Goal: Information Seeking & Learning: Learn about a topic

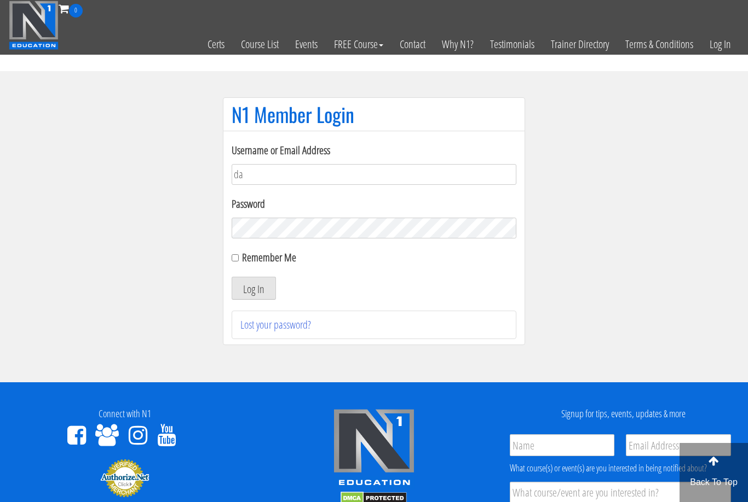
type input "d"
type input "[PERSON_NAME]"
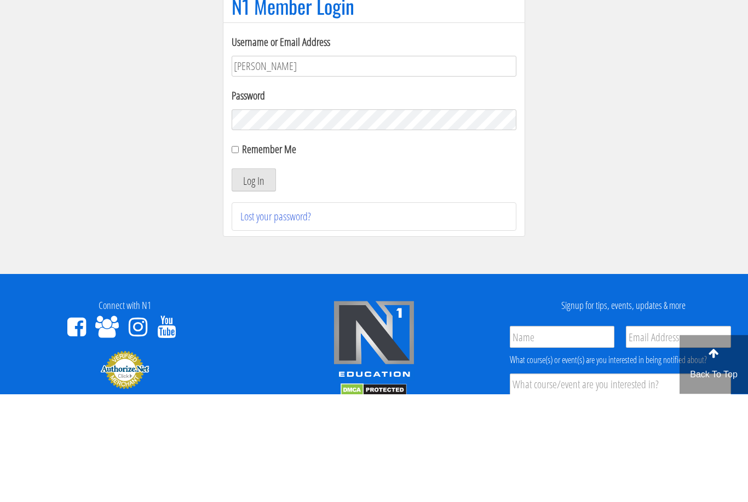
click at [234, 254] on input "Remember Me" at bounding box center [234, 257] width 7 height 7
checkbox input "true"
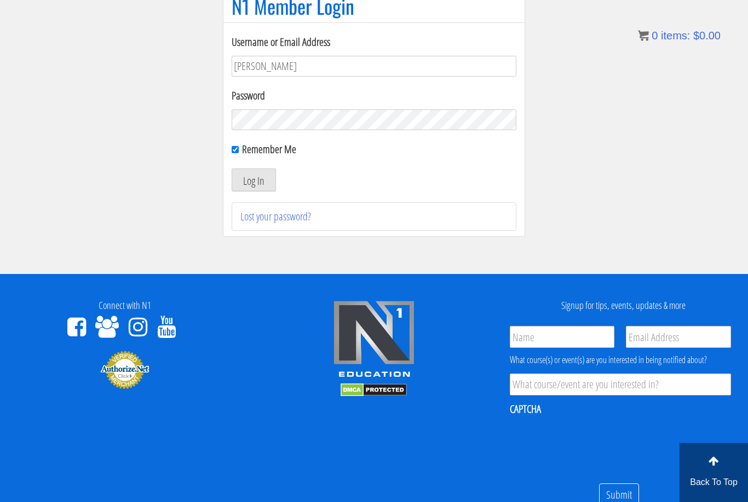
click at [263, 183] on button "Log In" at bounding box center [253, 180] width 44 height 23
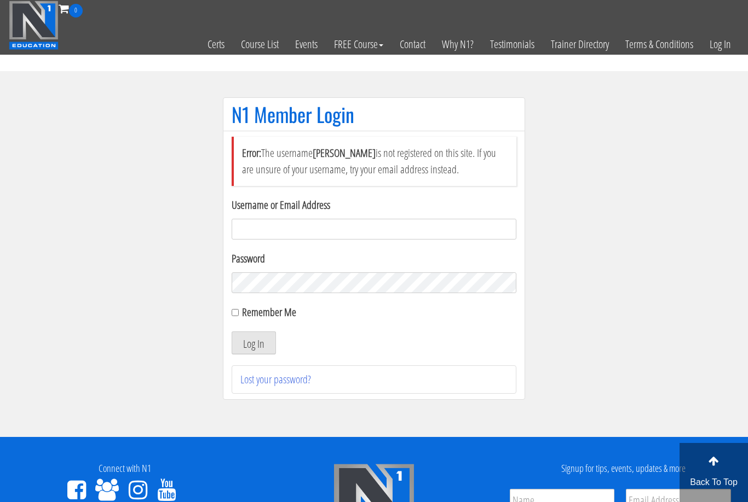
click at [391, 231] on input "Username or Email Address" at bounding box center [373, 229] width 285 height 21
click at [260, 224] on input "Username or Email Address" at bounding box center [373, 229] width 285 height 21
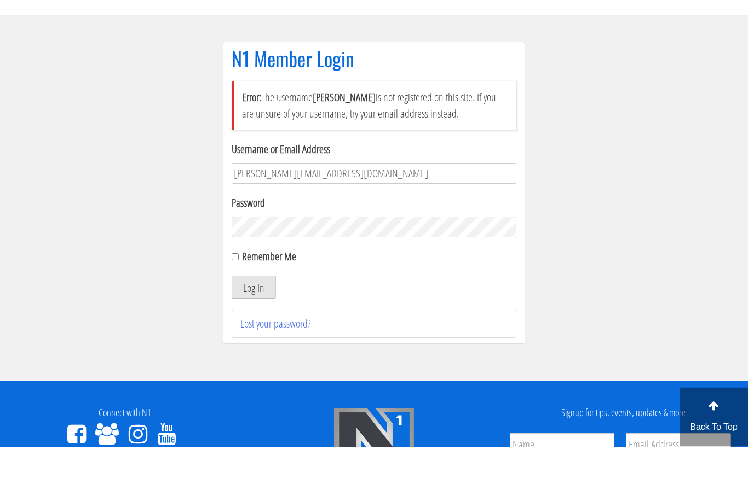
type input "[PERSON_NAME][EMAIL_ADDRESS][DOMAIN_NAME]"
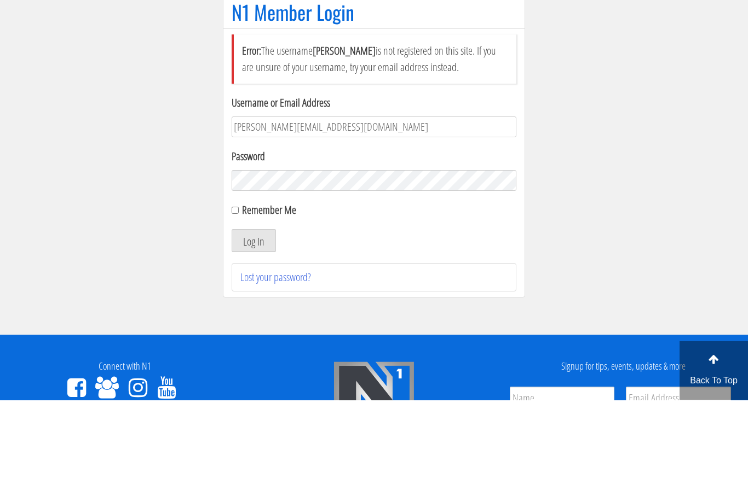
click at [229, 221] on div "Error: The username [PERSON_NAME] is not registered on this site. If you are un…" at bounding box center [374, 265] width 302 height 269
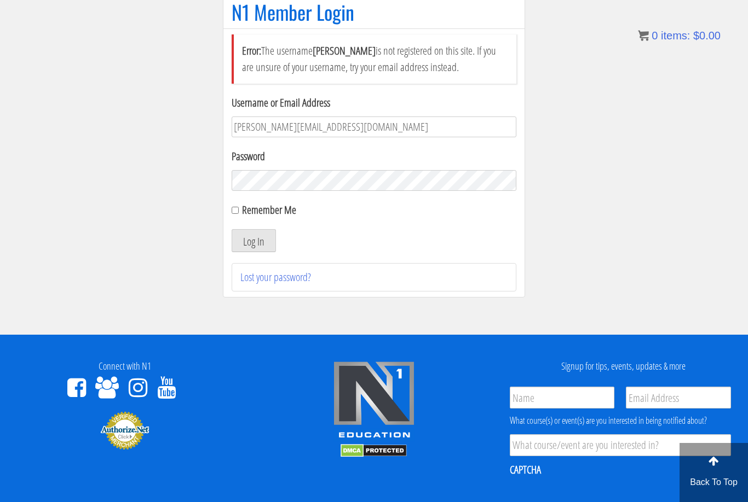
click at [232, 214] on input "Remember Me" at bounding box center [234, 210] width 7 height 7
checkbox input "true"
click at [270, 242] on button "Log In" at bounding box center [253, 240] width 44 height 23
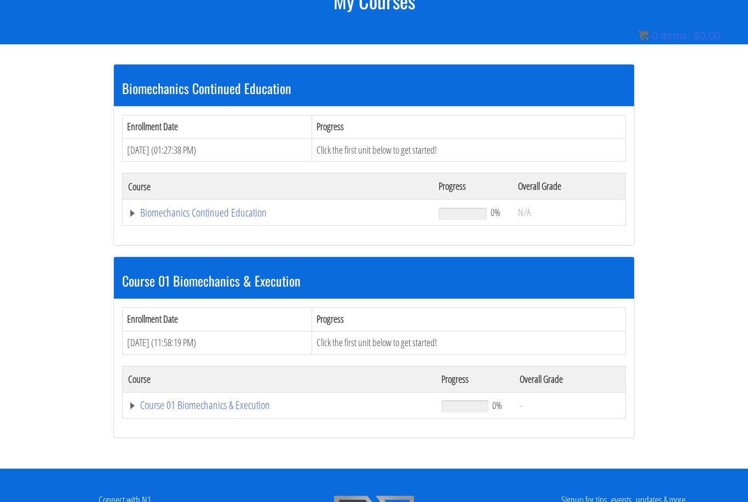
scroll to position [167, 0]
click at [239, 216] on link "Biomechanics Continued Education" at bounding box center [277, 212] width 299 height 11
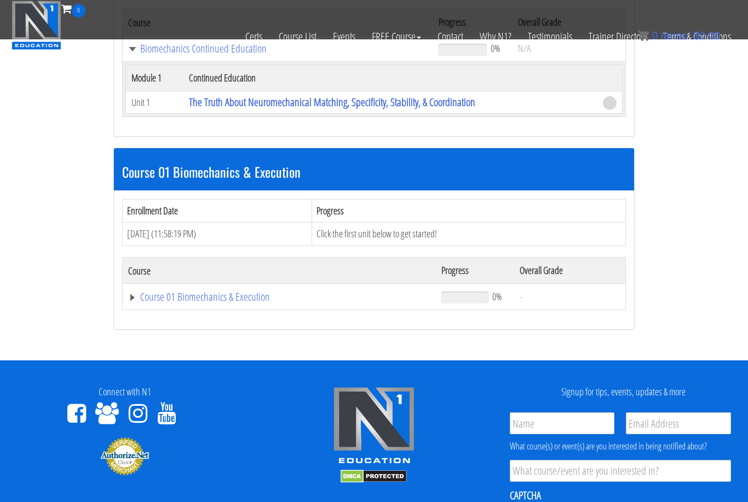
scroll to position [265, 0]
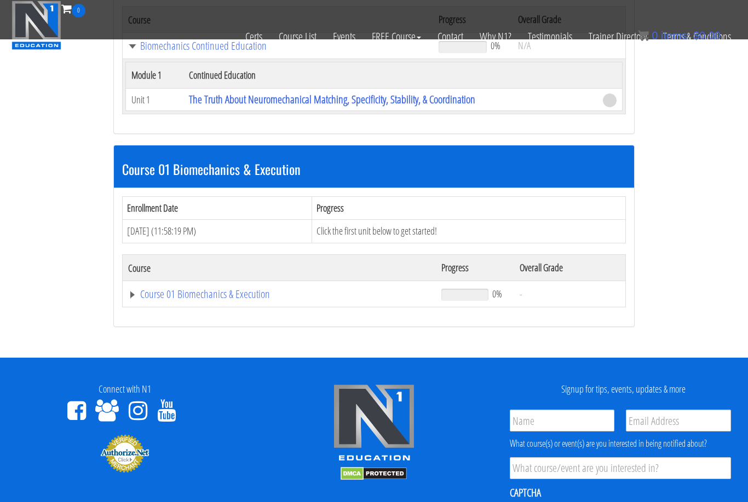
click at [401, 105] on link "The Truth About Neuromechanical Matching, Specificity, Stability, & Coordination" at bounding box center [332, 99] width 286 height 15
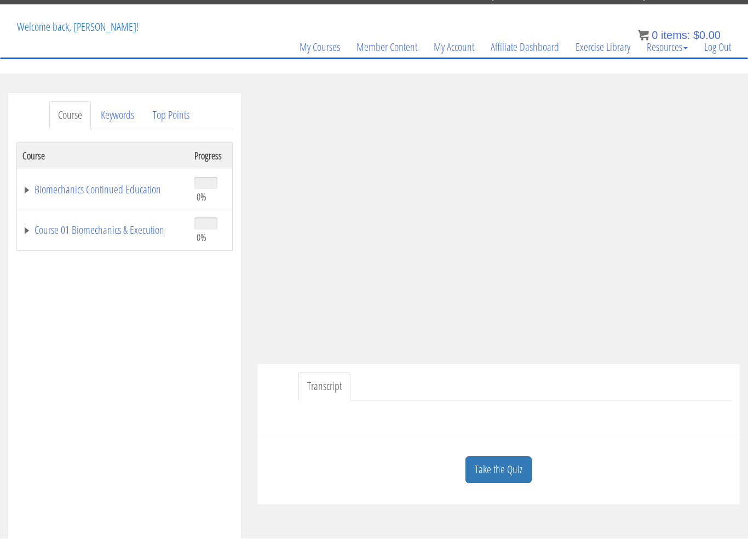
scroll to position [51, 0]
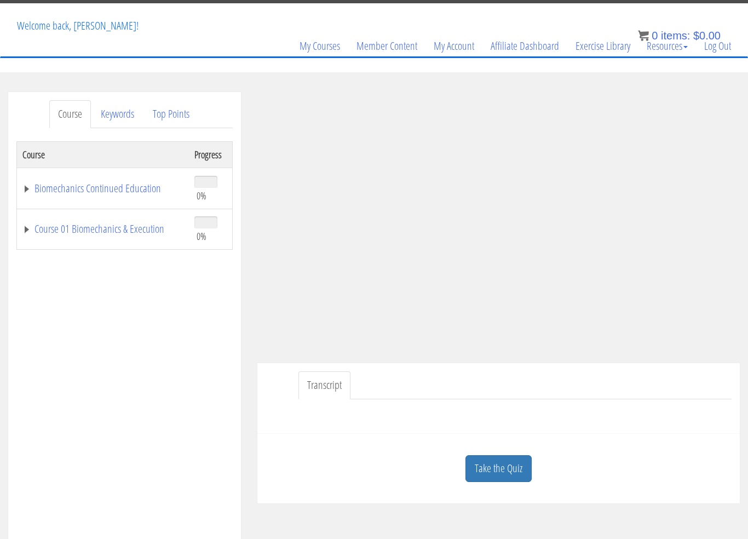
click at [517, 466] on link "Take the Quiz" at bounding box center [498, 468] width 66 height 27
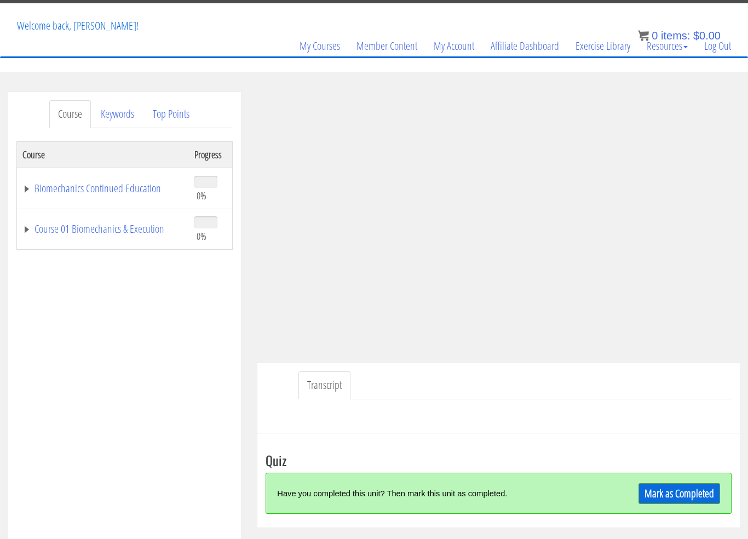
click at [699, 488] on link "Mark as Completed" at bounding box center [679, 493] width 82 height 21
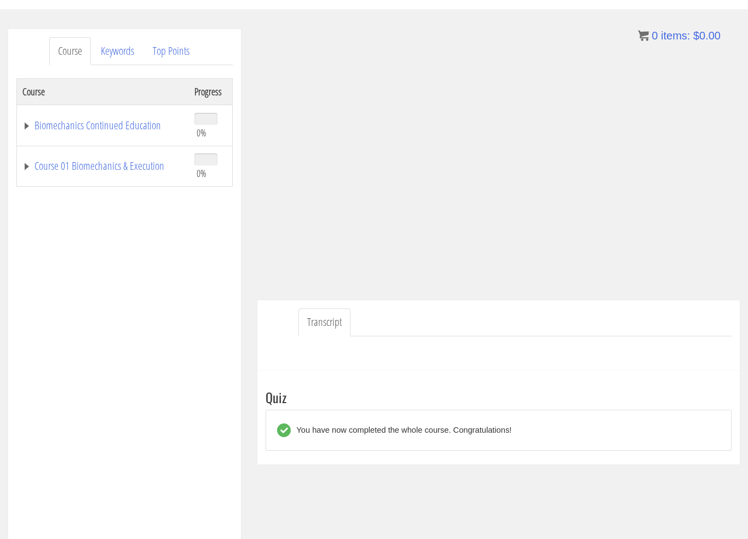
scroll to position [117, 0]
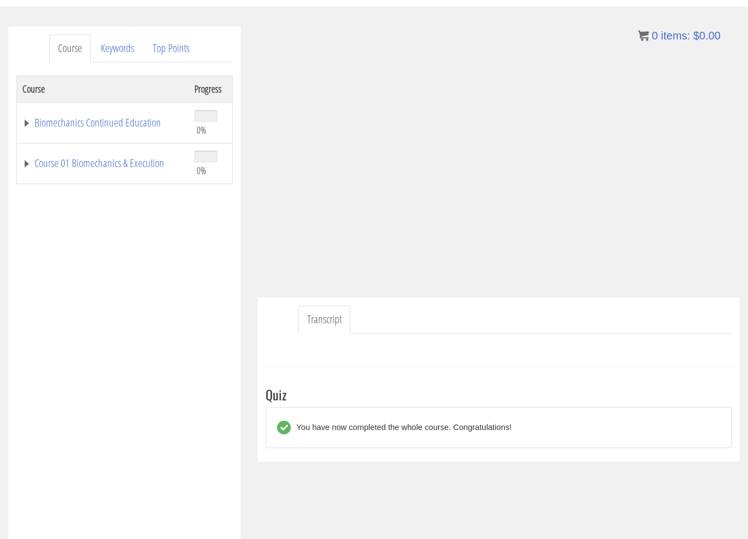
click at [510, 426] on div "You have now completed the whole course. Congratulations!" at bounding box center [401, 427] width 221 height 14
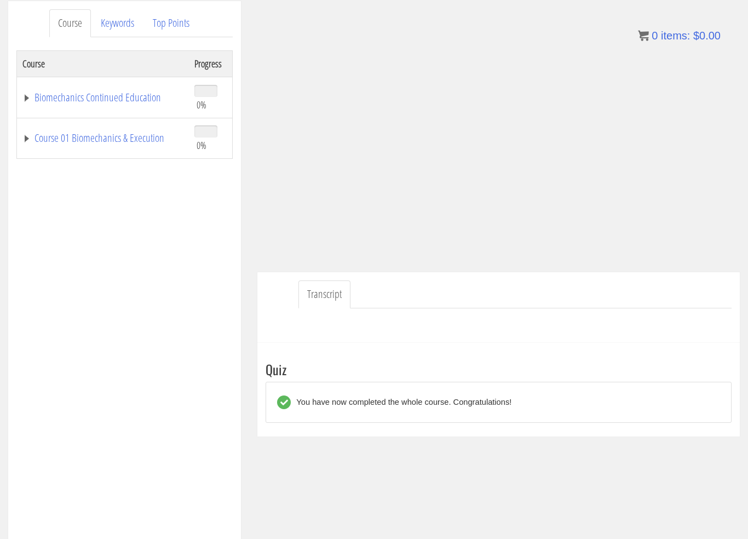
scroll to position [139, 0]
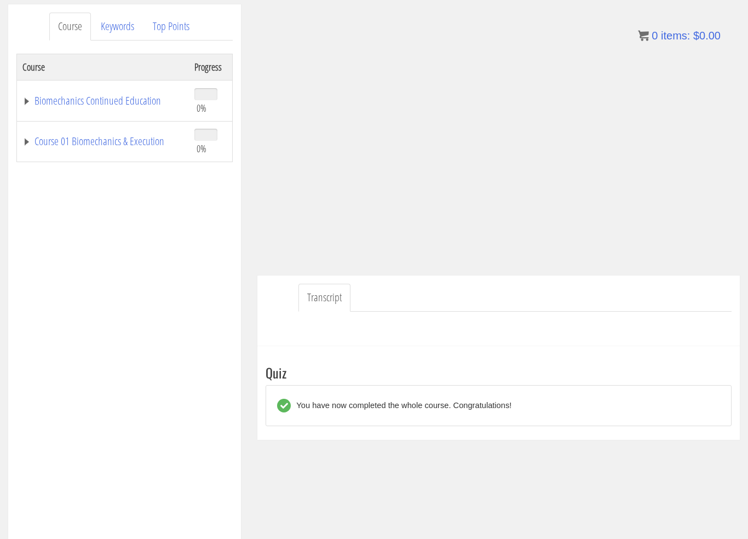
click at [517, 412] on div "You have now completed the whole course. Congratulations!" at bounding box center [498, 405] width 443 height 24
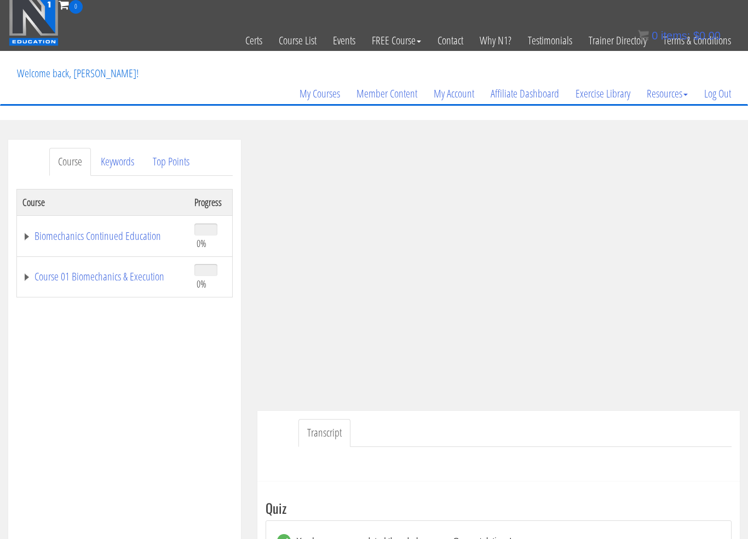
scroll to position [0, 0]
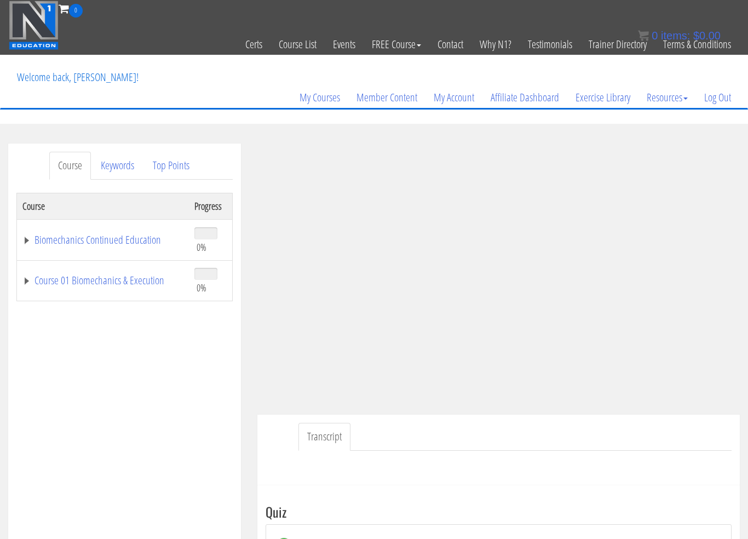
click at [138, 235] on link "Biomechanics Continued Education" at bounding box center [102, 239] width 161 height 11
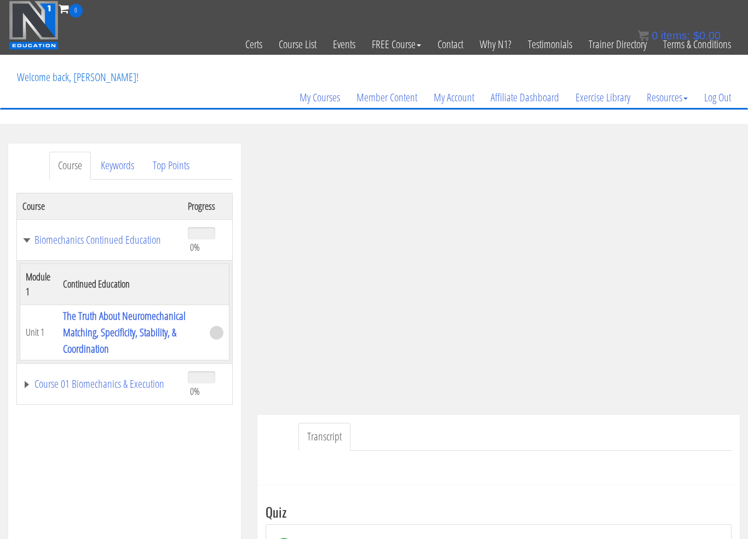
click at [150, 389] on link "Course 01 Biomechanics & Execution" at bounding box center [99, 383] width 154 height 11
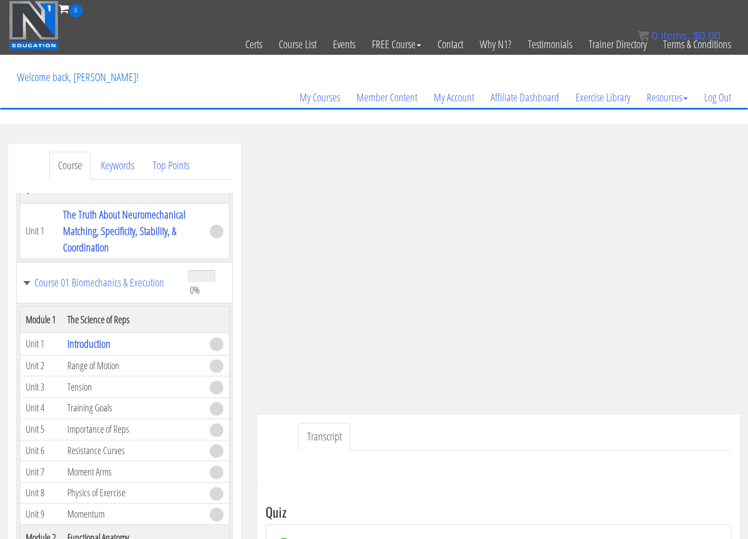
scroll to position [102, 0]
click at [220, 350] on span at bounding box center [217, 343] width 14 height 14
click at [105, 375] on td "Range of Motion" at bounding box center [133, 364] width 142 height 21
click at [100, 375] on td "Range of Motion" at bounding box center [133, 364] width 142 height 21
click at [94, 350] on link "Introduction" at bounding box center [88, 342] width 43 height 15
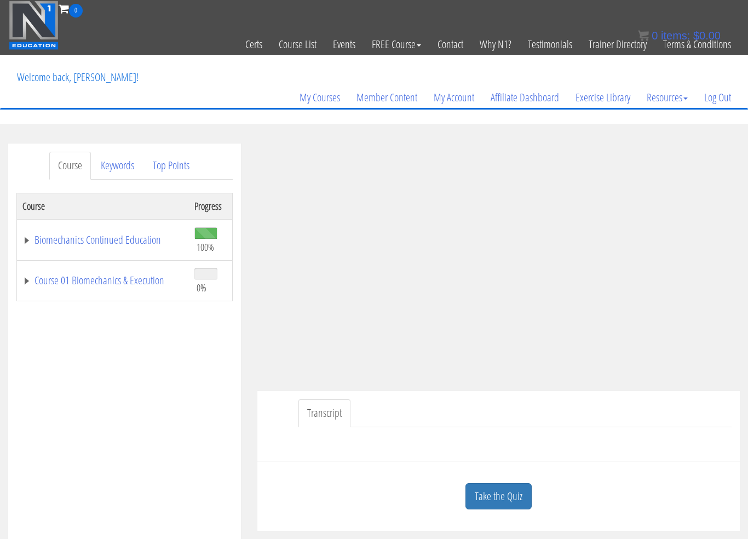
click at [510, 501] on link "Take the Quiz" at bounding box center [498, 496] width 66 height 27
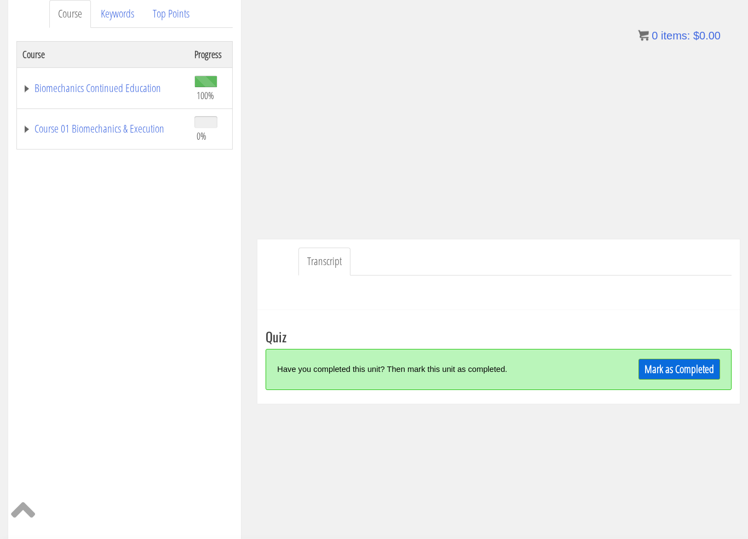
scroll to position [152, 0]
click at [681, 366] on link "Mark as Completed" at bounding box center [679, 368] width 82 height 21
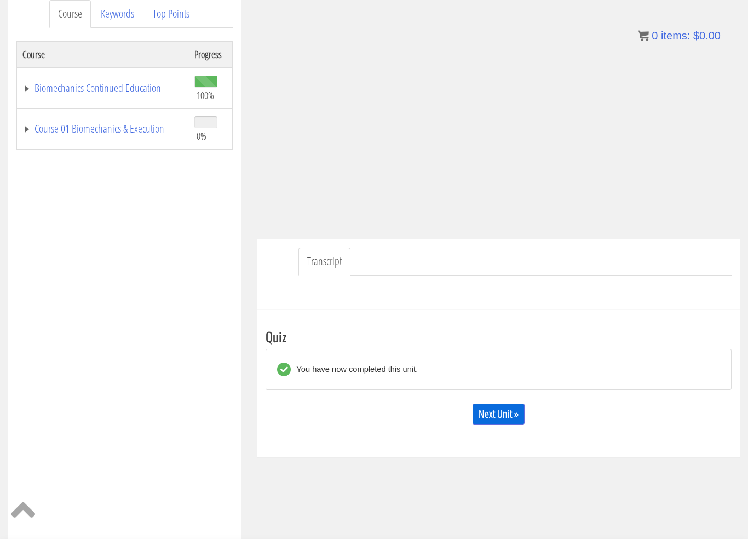
click at [512, 412] on link "Next Unit »" at bounding box center [498, 413] width 52 height 21
